Goal: Communication & Community: Answer question/provide support

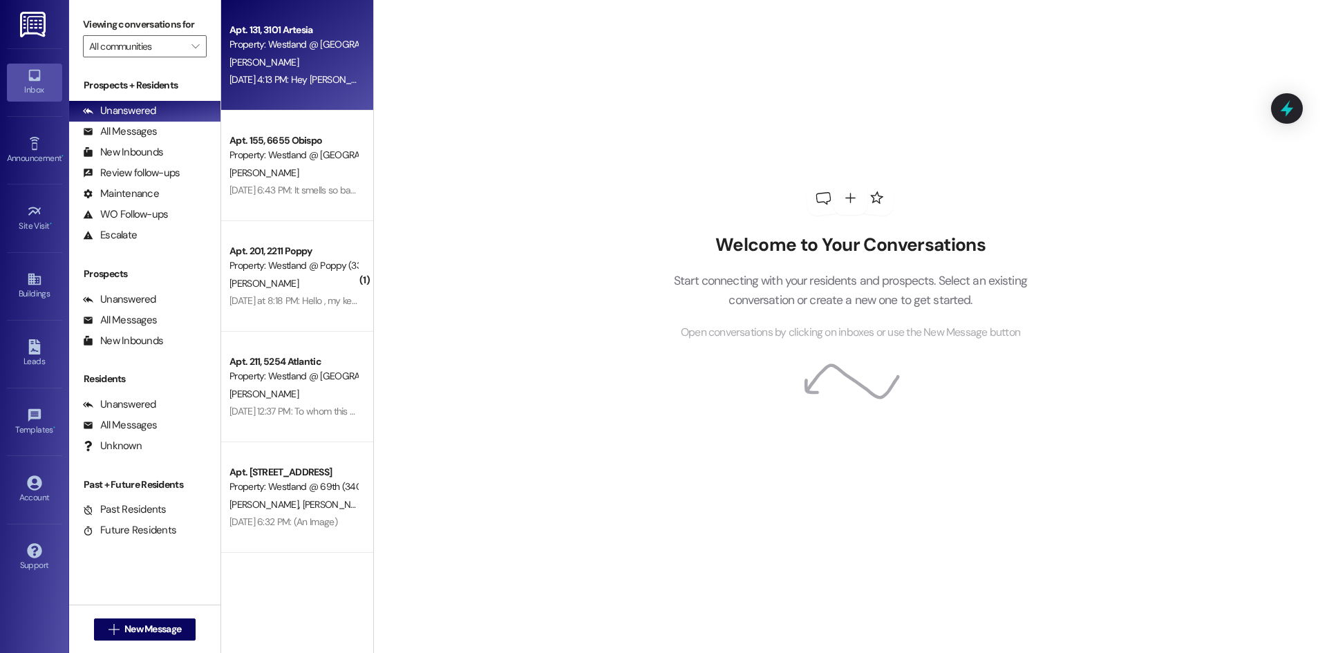
click at [329, 71] on div "[DATE] 4:13 PM: Hey [PERSON_NAME] my bathroom has flooded water is all over the…" at bounding box center [293, 79] width 131 height 17
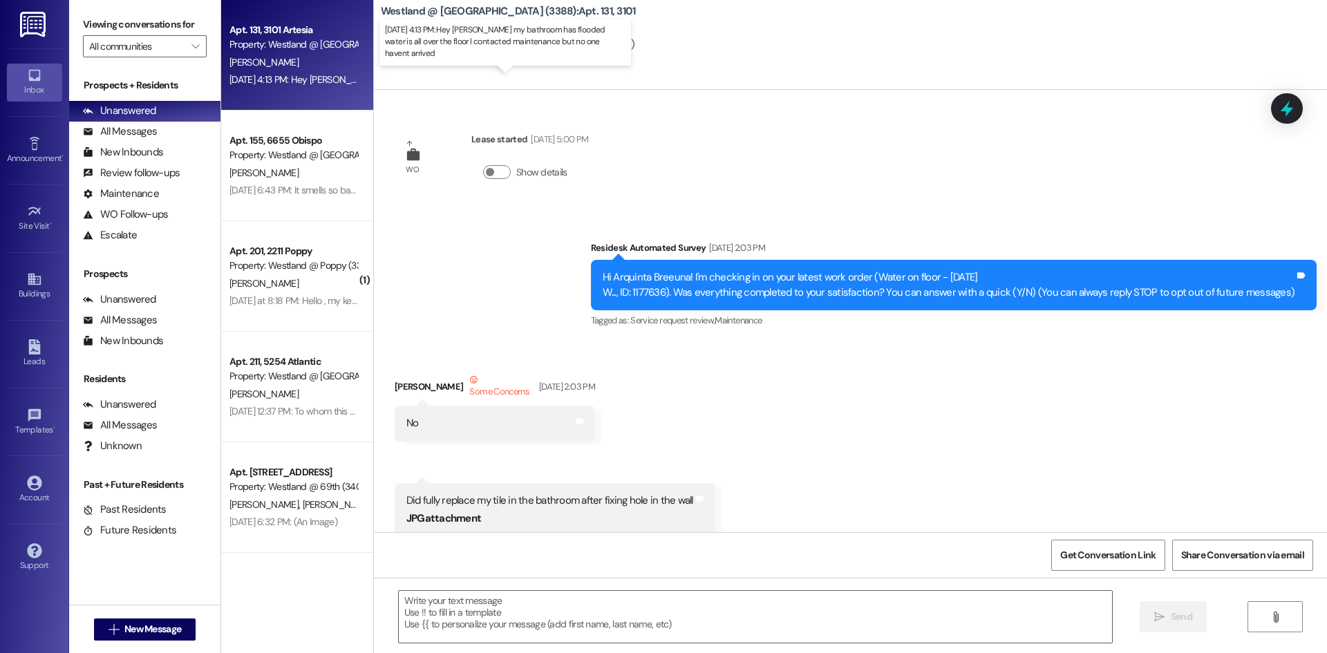
scroll to position [14793, 0]
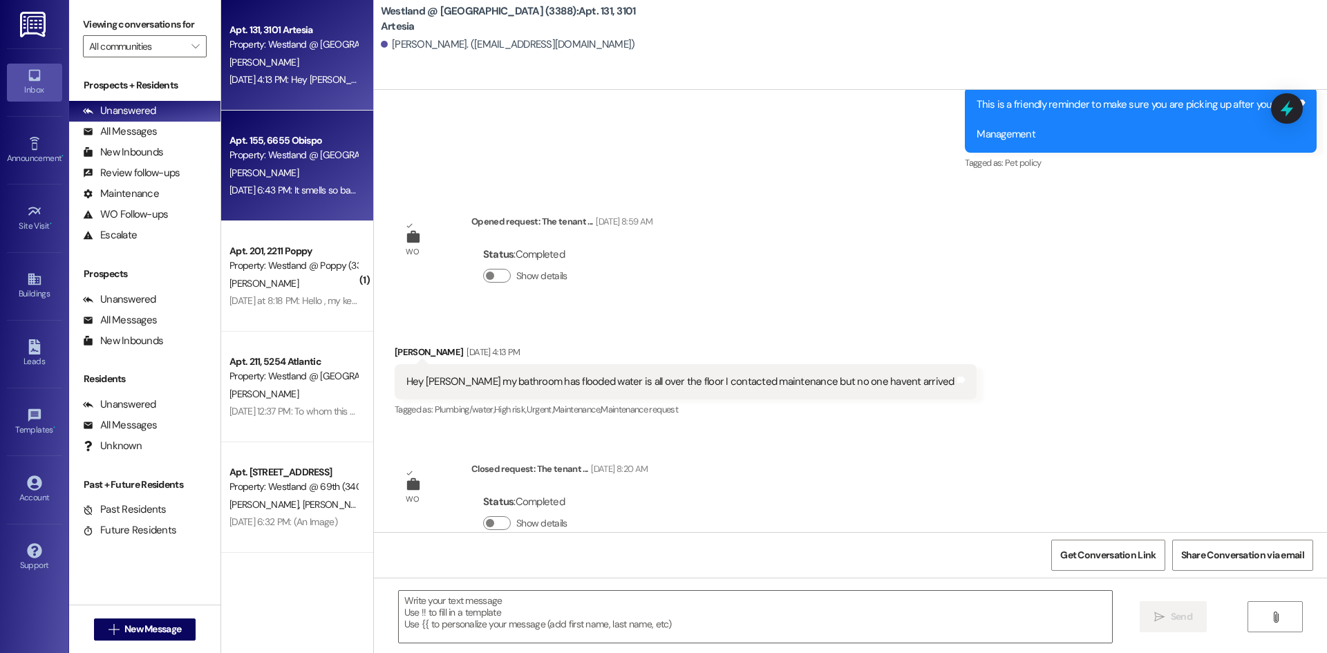
click at [301, 135] on div "Apt. 155, 6655 Obispo" at bounding box center [293, 140] width 128 height 15
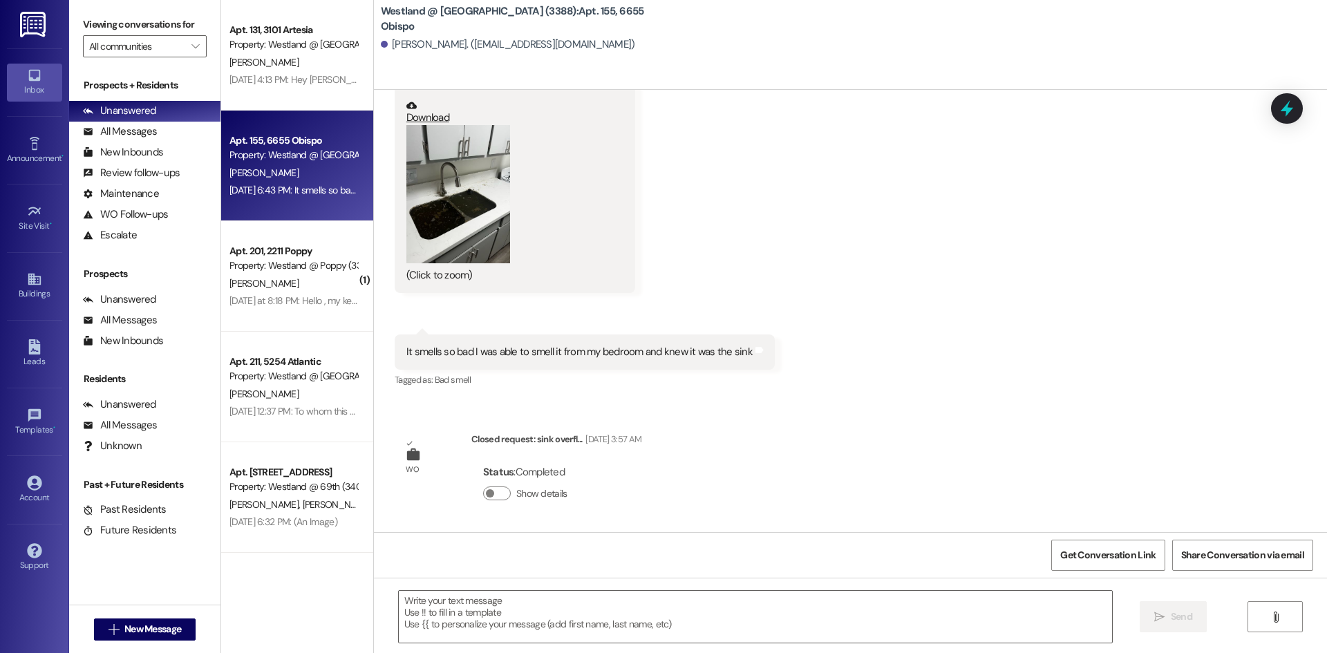
scroll to position [540, 0]
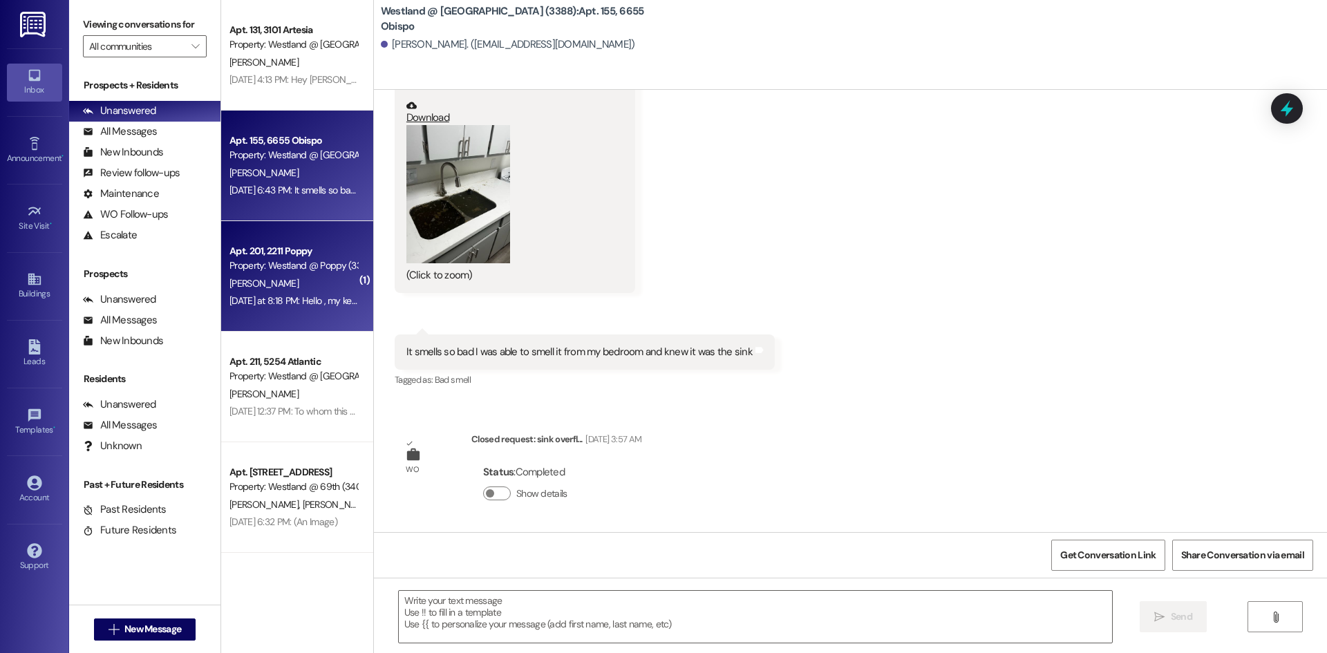
click at [304, 255] on div "Apt. 201, 2211 Poppy" at bounding box center [293, 251] width 128 height 15
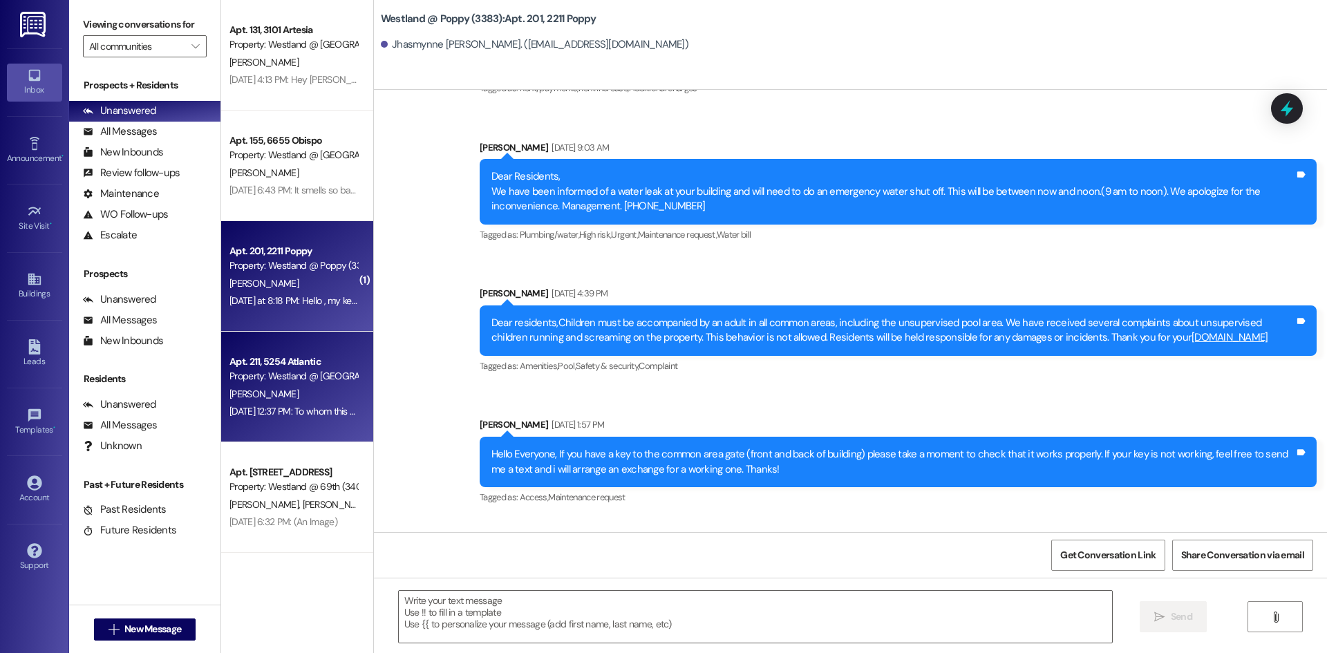
scroll to position [5632, 0]
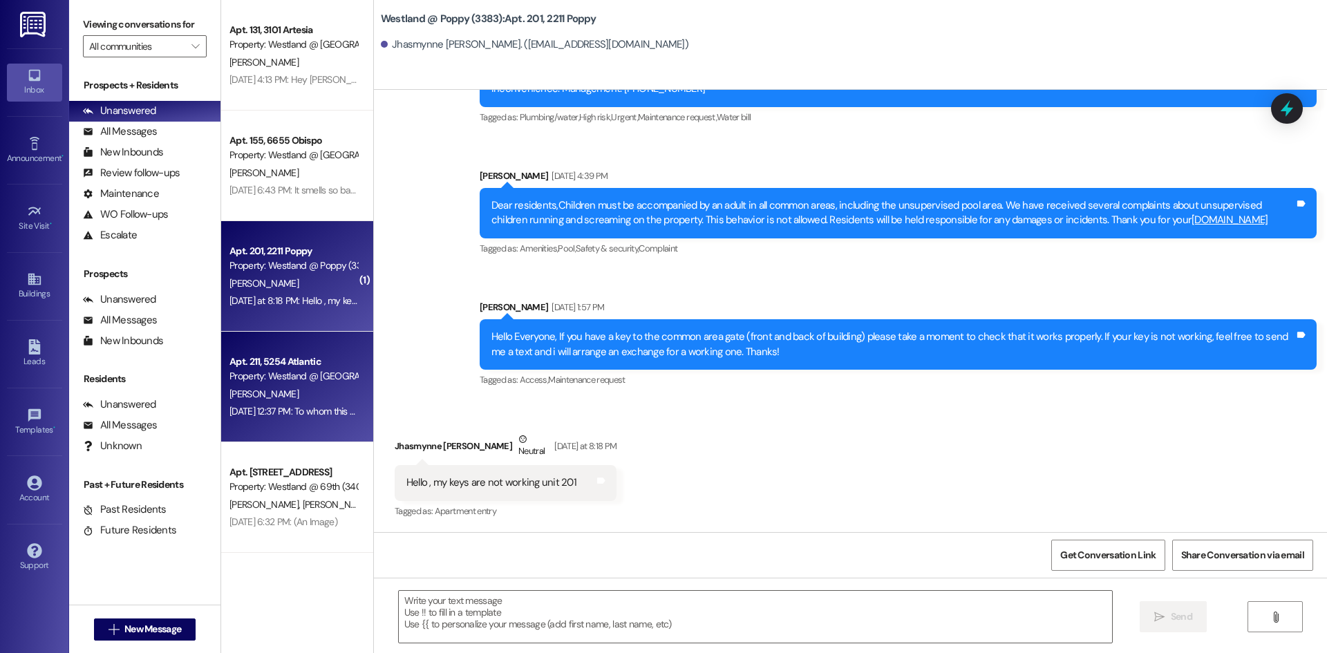
click at [335, 400] on div "[PERSON_NAME]" at bounding box center [293, 394] width 131 height 17
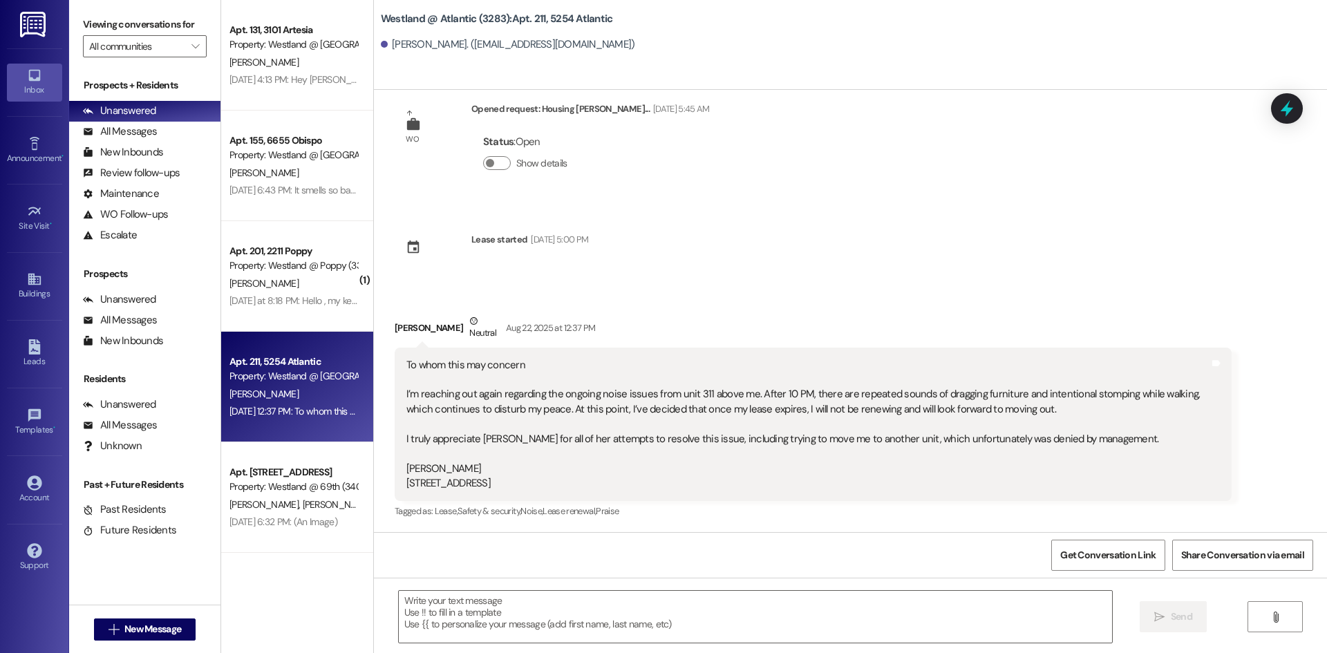
scroll to position [31, 0]
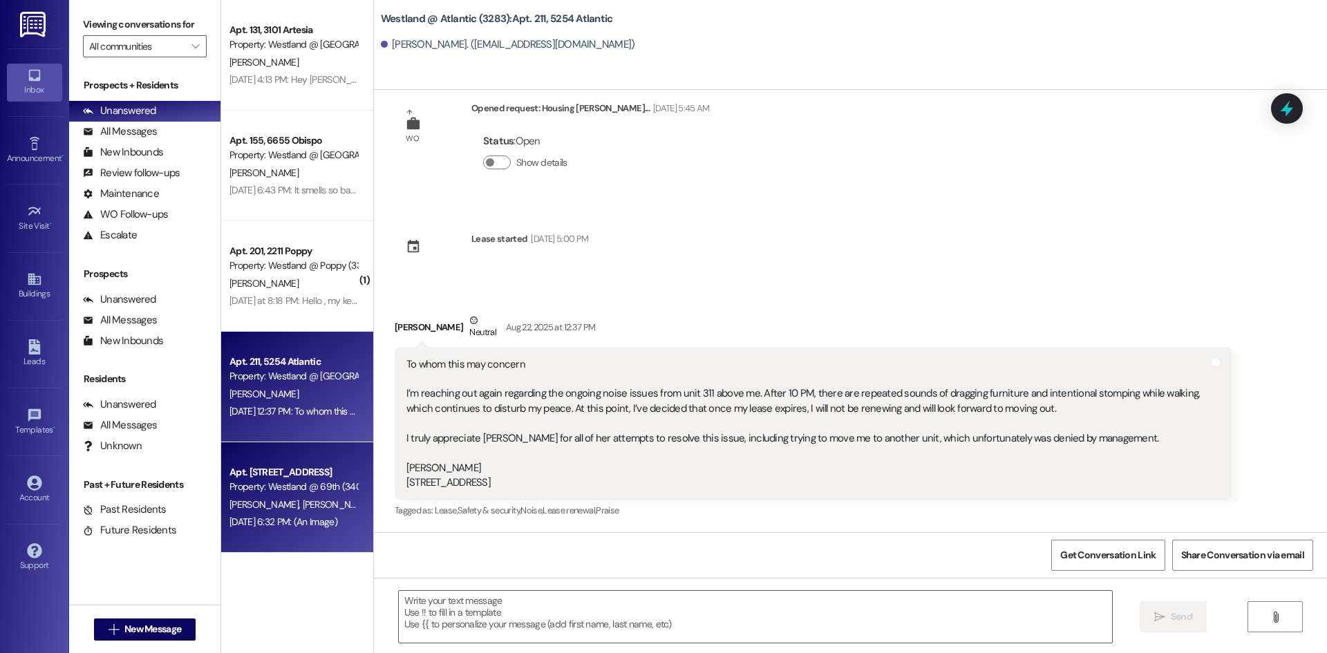
click at [295, 460] on div "Apt. 9, 6941 Beach Property: [GEOGRAPHIC_DATA] @ 69th (3400) [PERSON_NAME] [PER…" at bounding box center [297, 497] width 152 height 111
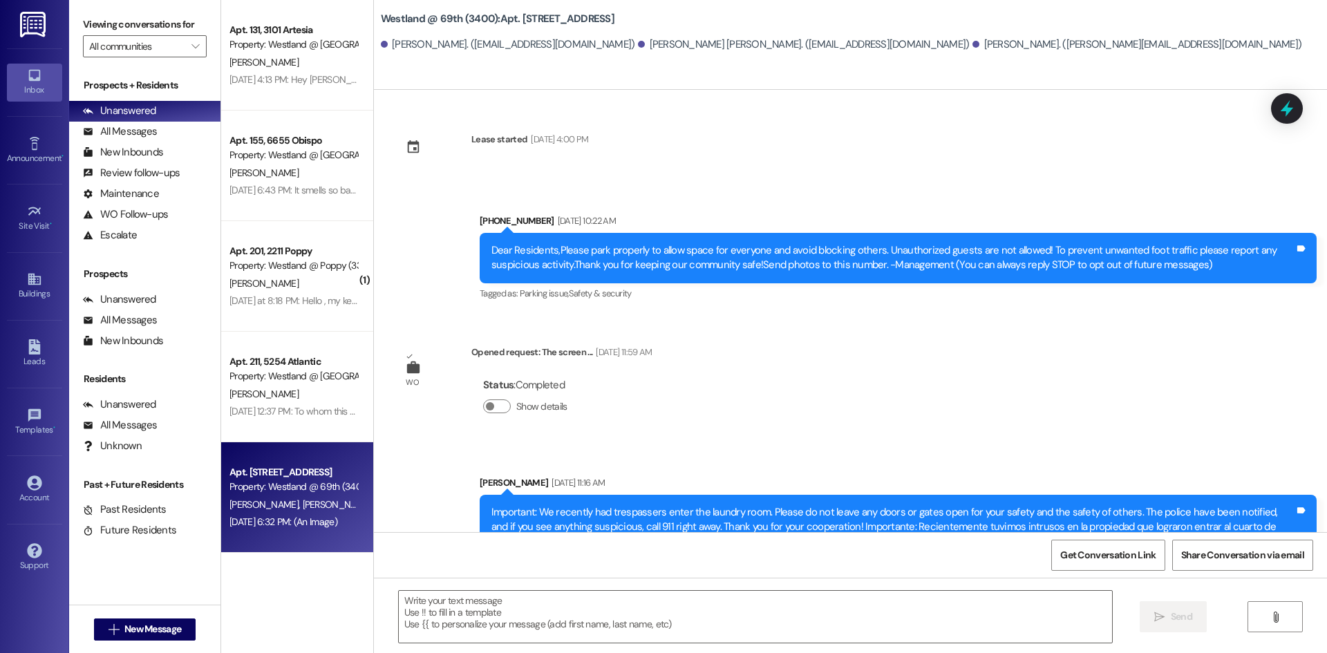
scroll to position [1088, 0]
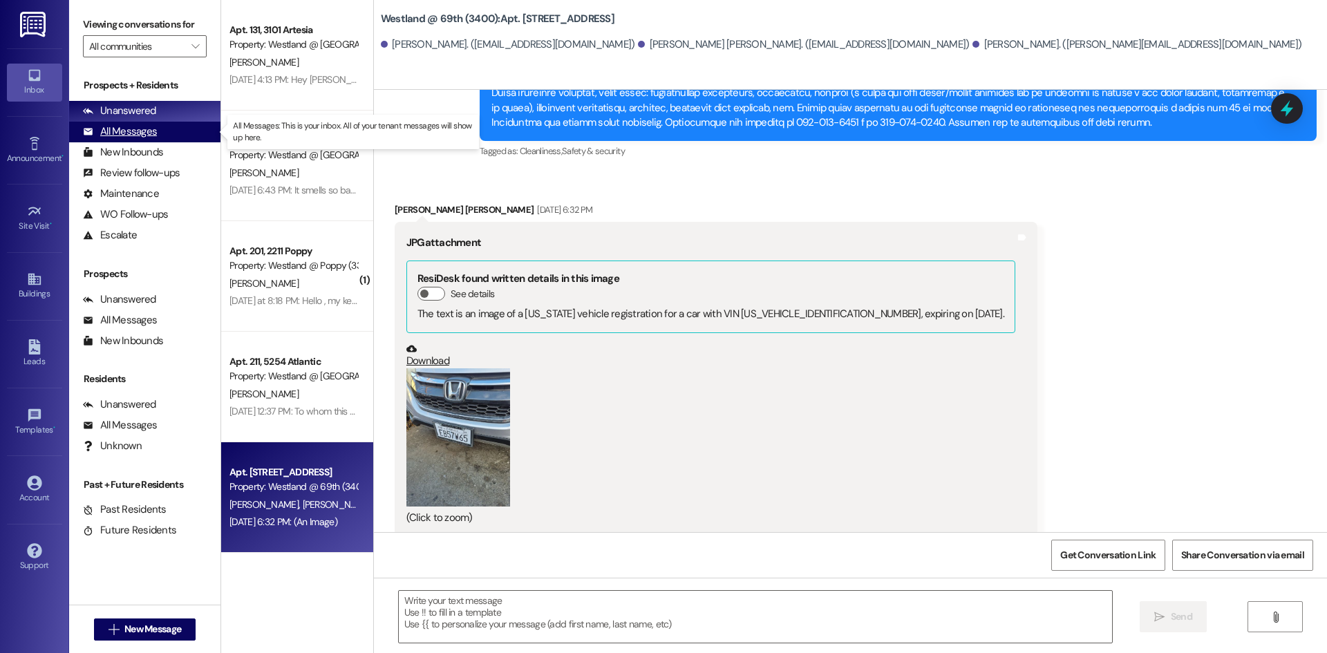
click at [129, 135] on div "All Messages" at bounding box center [120, 131] width 74 height 15
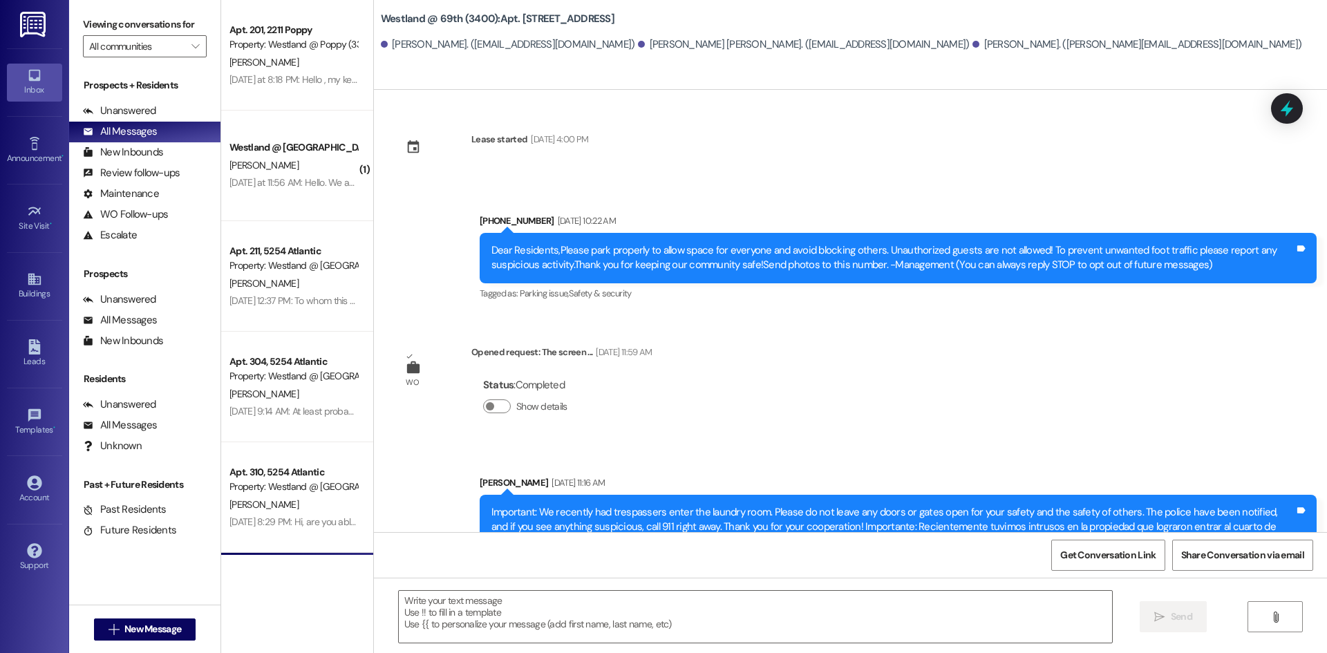
scroll to position [1088, 0]
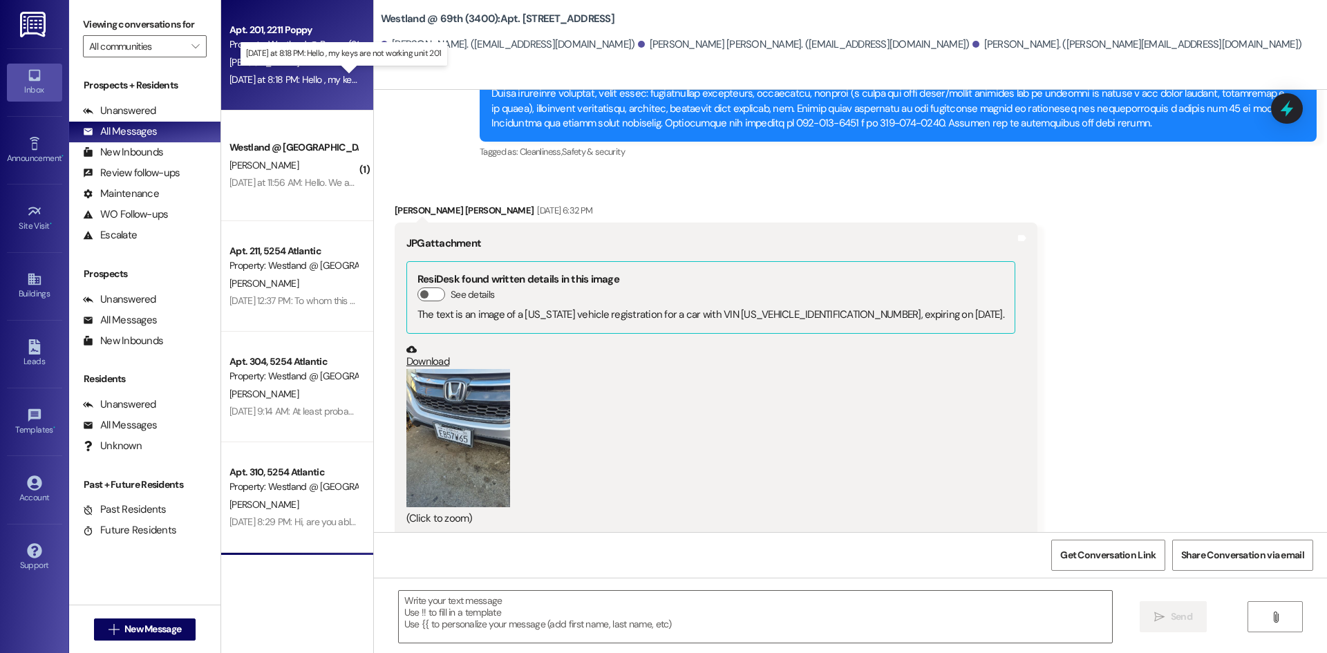
click at [302, 82] on div "[DATE] at 8:18 PM: Hello , my keys are not working unit 201 [DATE] at 8:18 PM: …" at bounding box center [343, 79] width 229 height 12
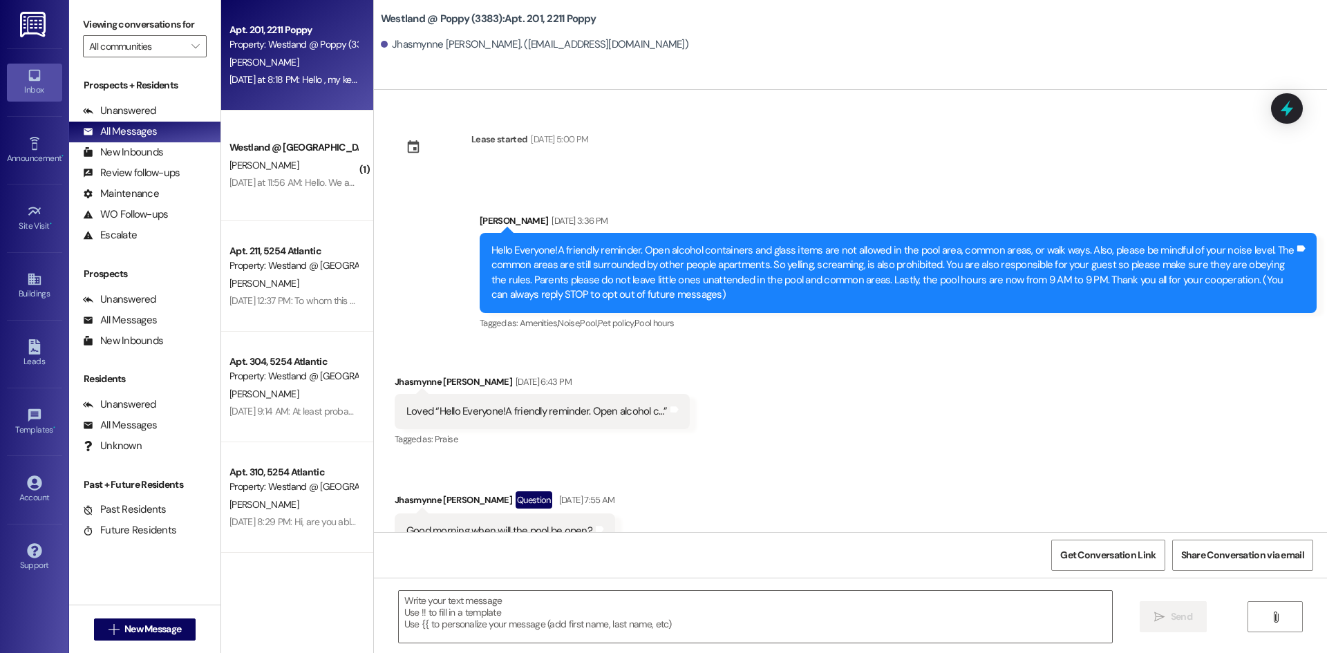
scroll to position [5632, 0]
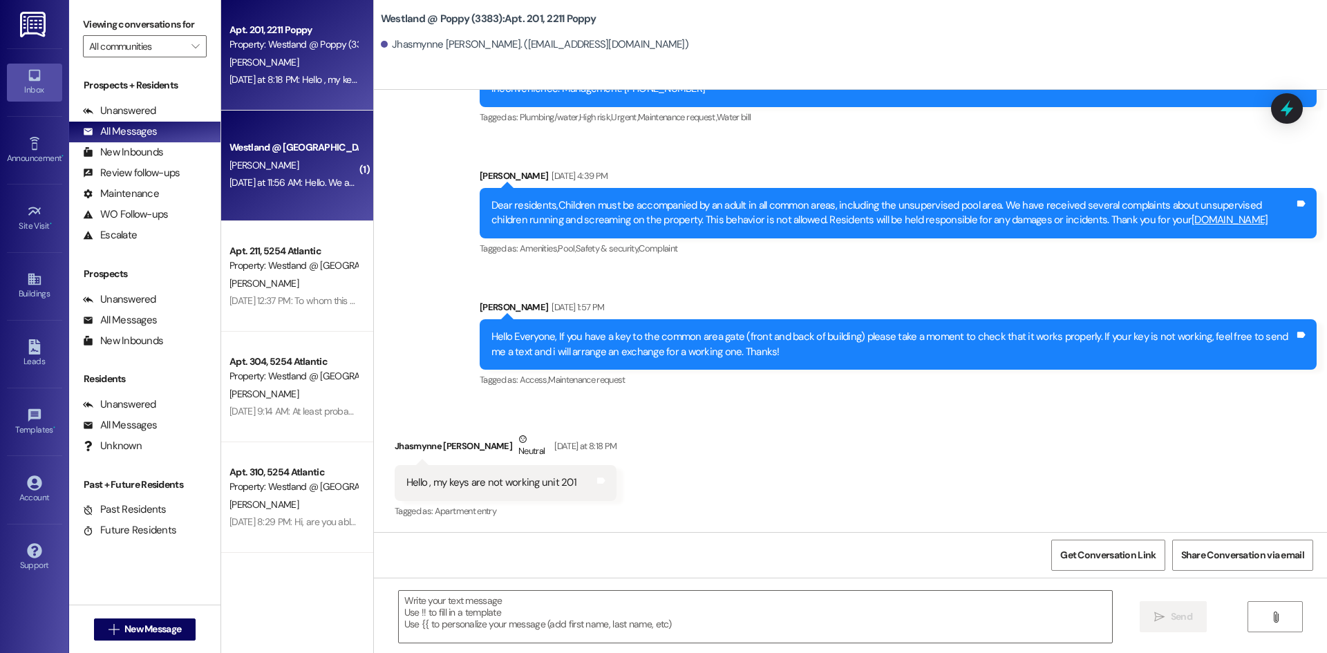
click at [319, 160] on div "[PERSON_NAME]" at bounding box center [293, 165] width 131 height 17
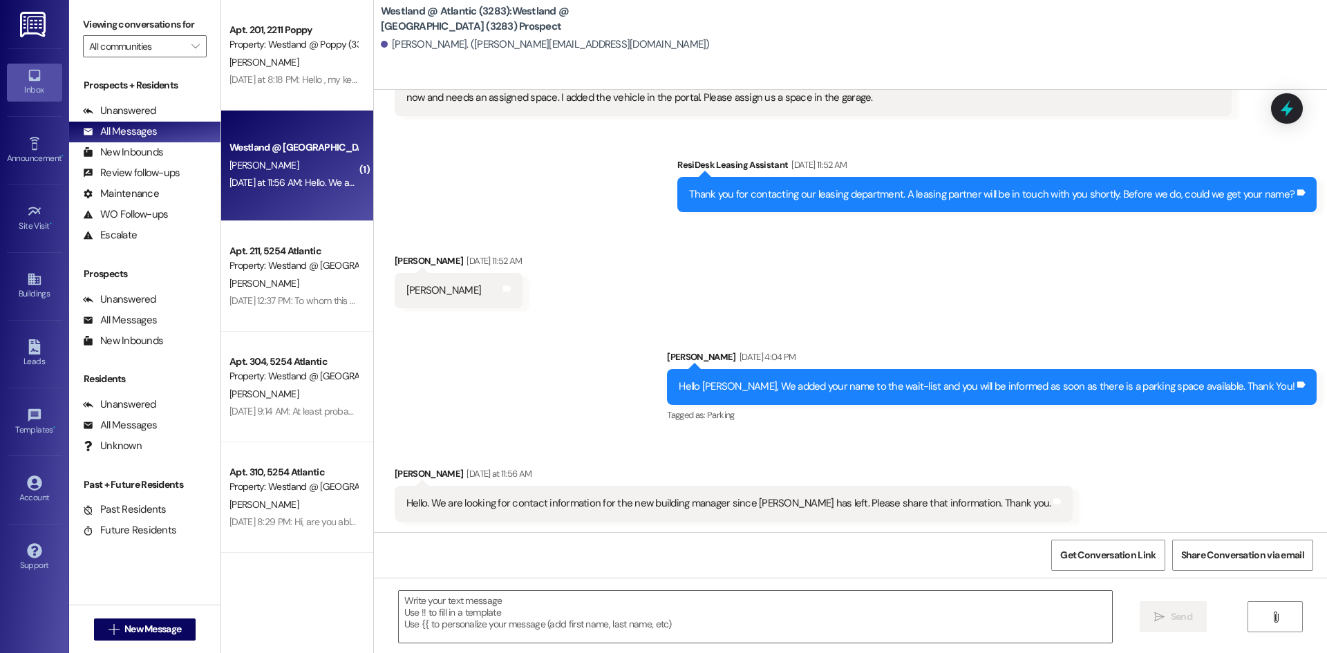
scroll to position [86, 0]
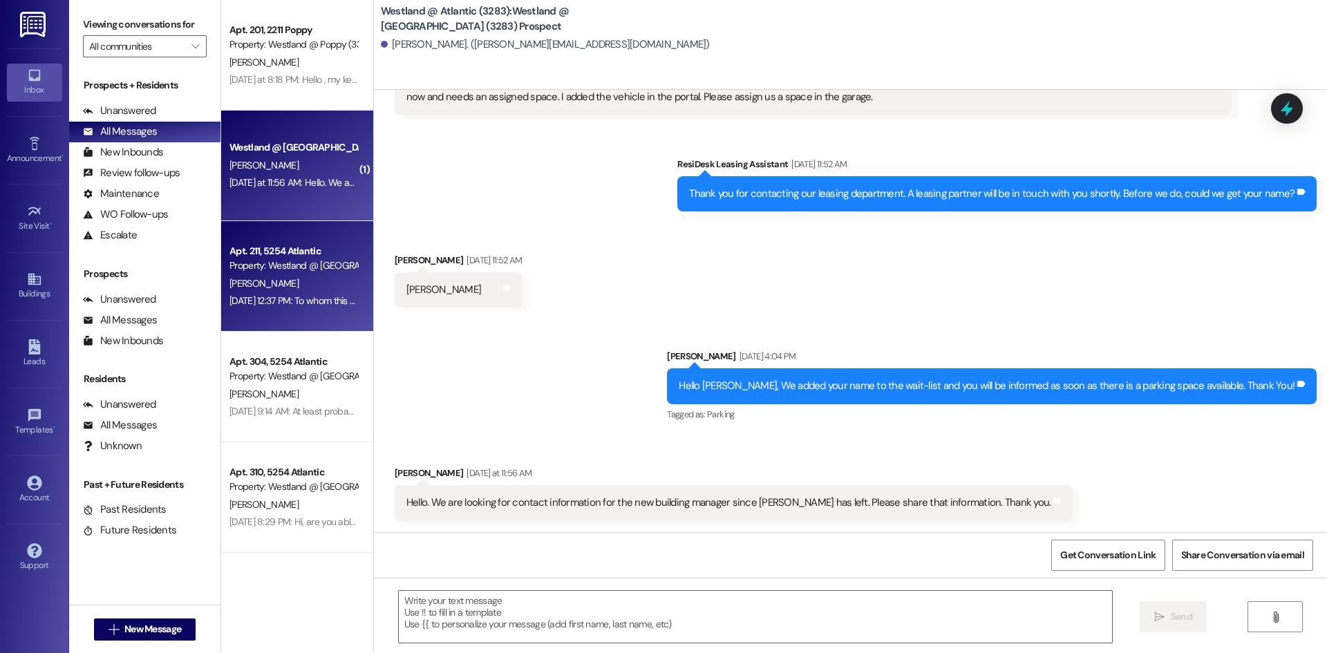
click at [263, 246] on div "Apt. 211, 5254 Atlantic" at bounding box center [293, 251] width 128 height 15
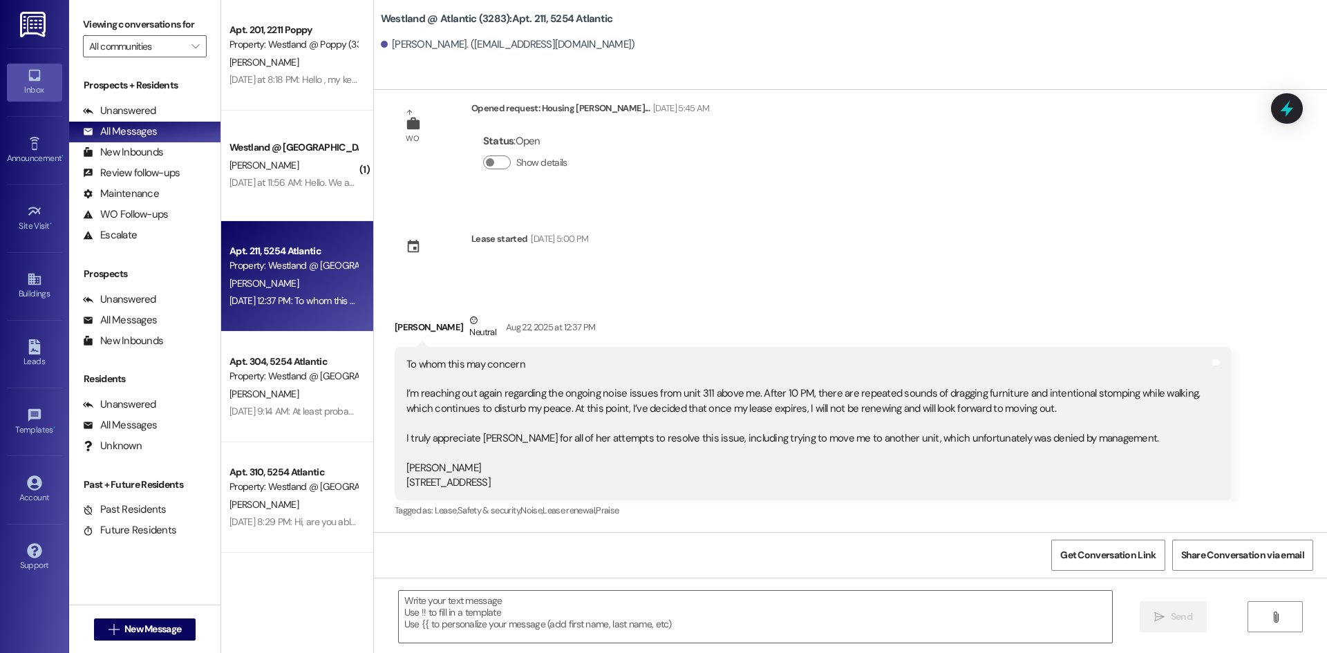
scroll to position [31, 0]
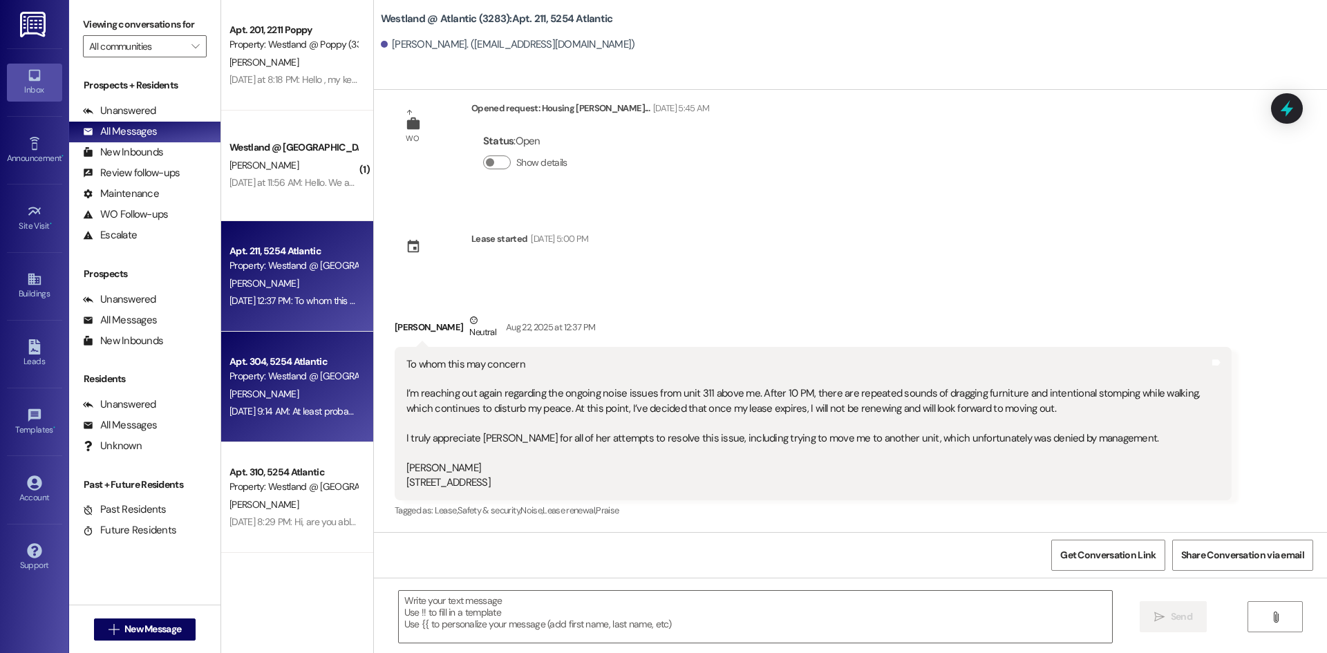
click at [340, 390] on div "[PERSON_NAME]" at bounding box center [293, 394] width 131 height 17
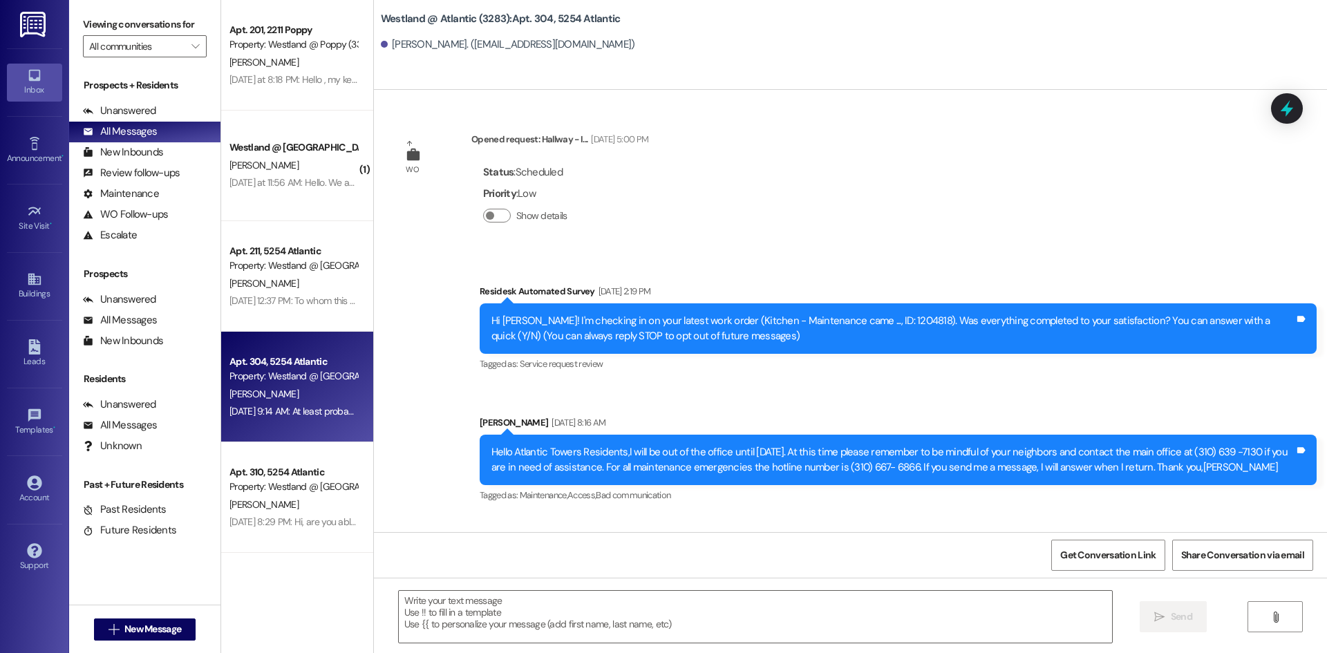
scroll to position [48133, 0]
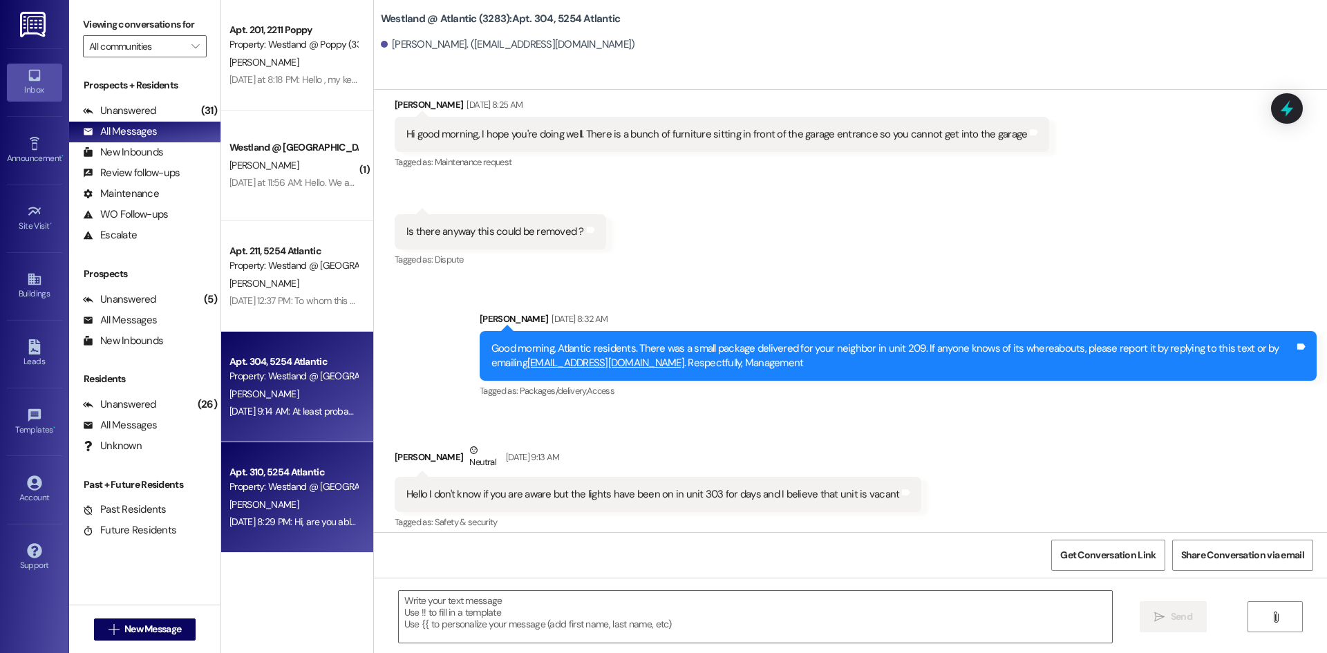
click at [312, 496] on div "[PERSON_NAME]" at bounding box center [293, 504] width 131 height 17
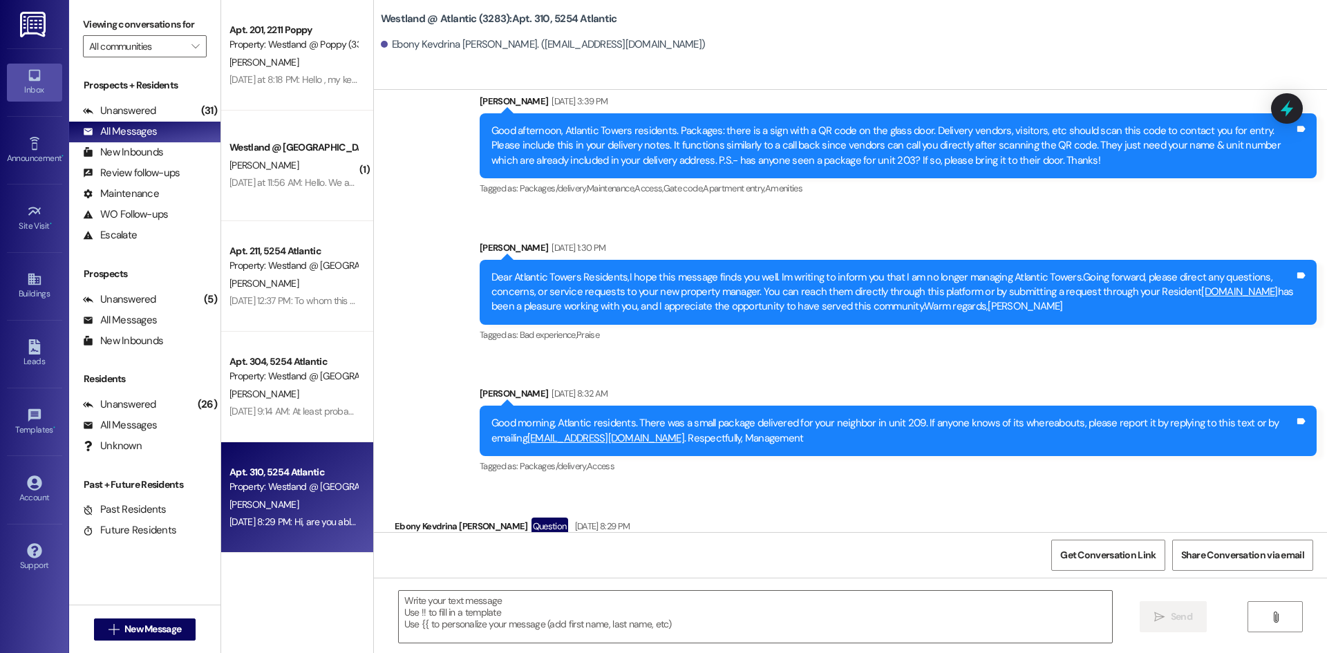
scroll to position [58195, 0]
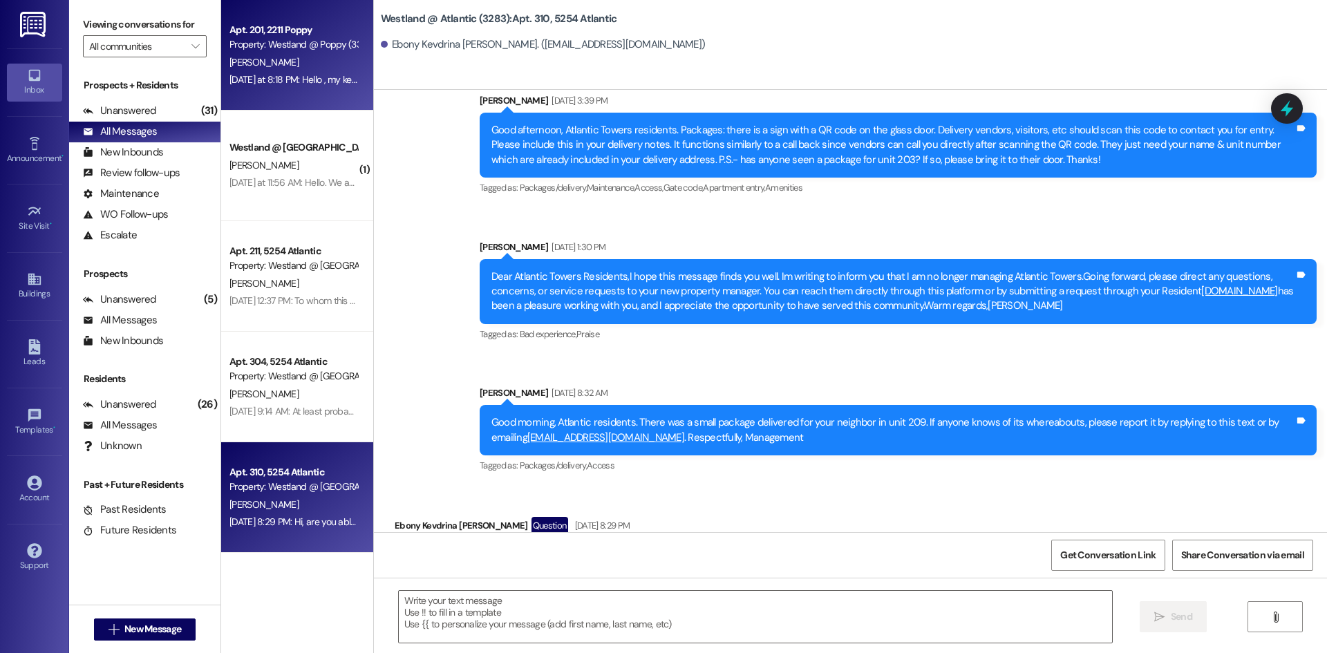
click at [271, 43] on div "Property: Westland @ Poppy (3383)" at bounding box center [293, 44] width 128 height 15
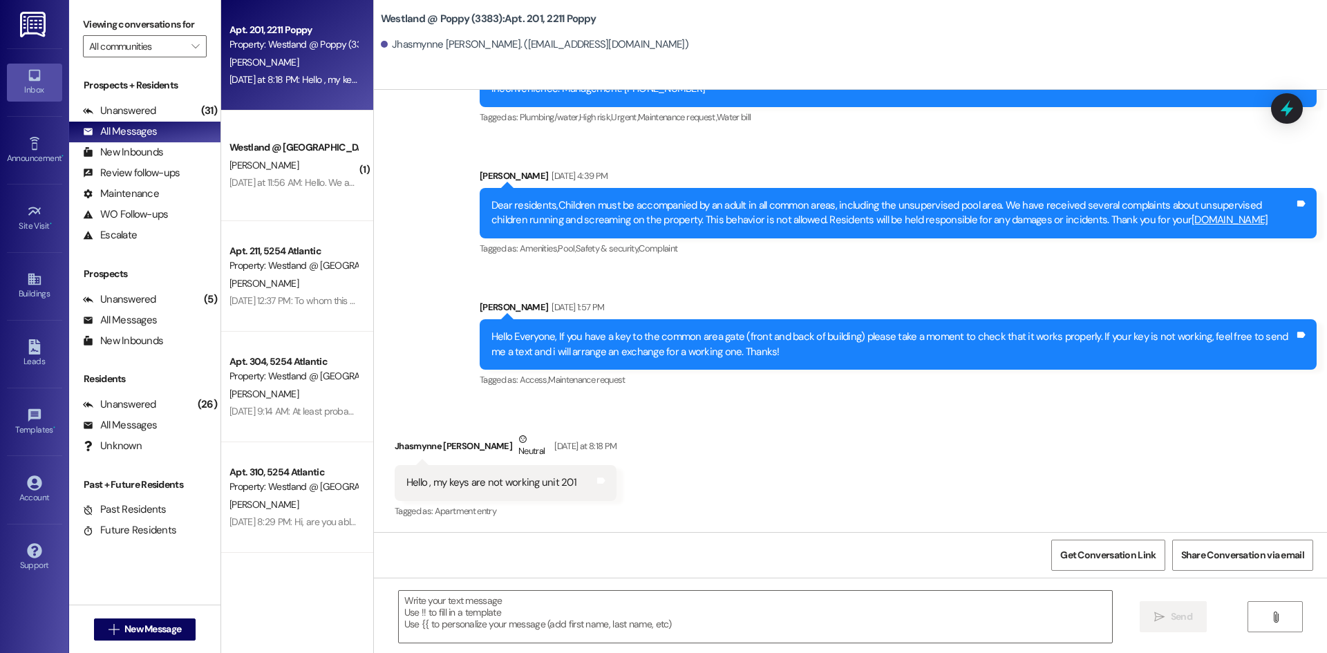
scroll to position [5632, 0]
